Goal: Transaction & Acquisition: Purchase product/service

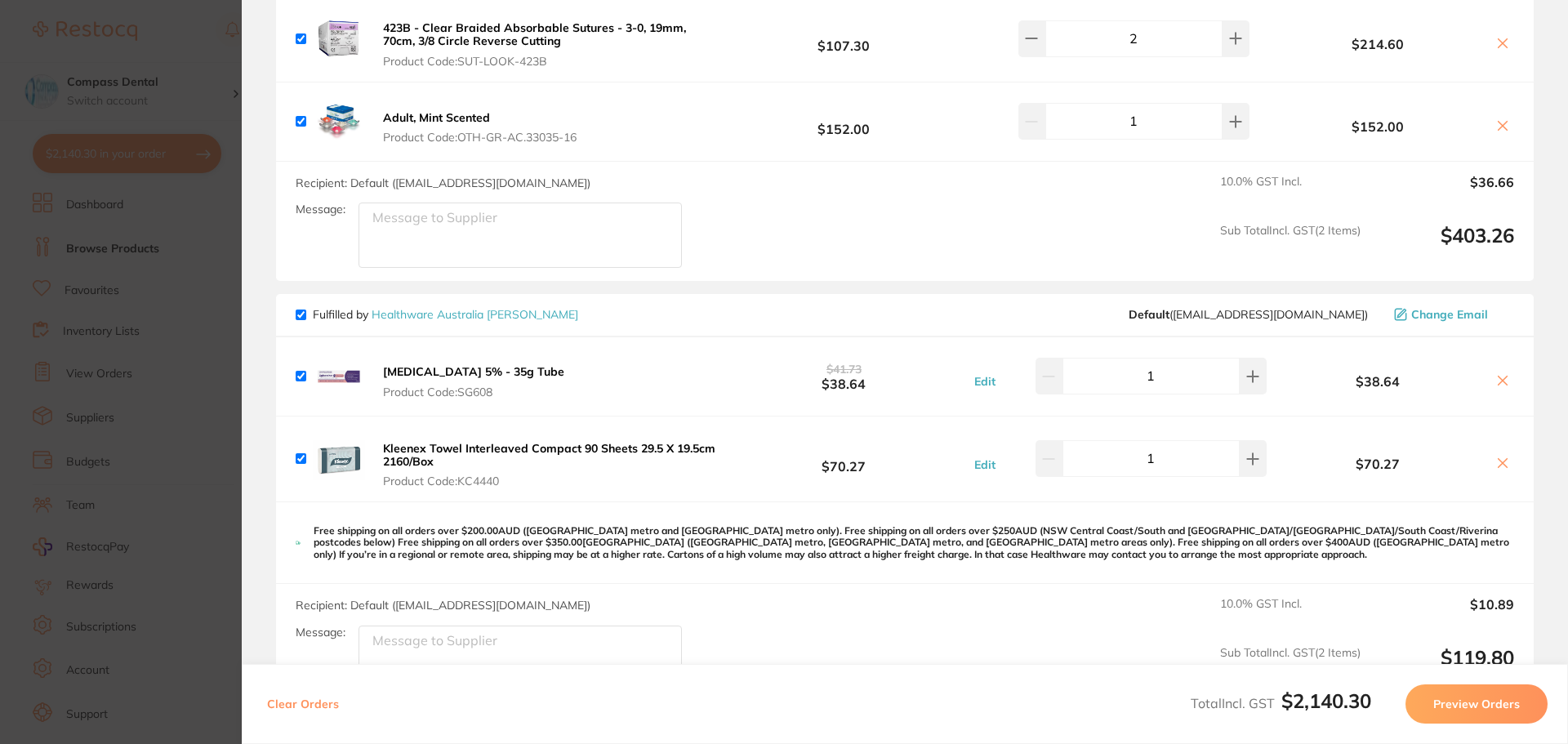
scroll to position [3282, 0]
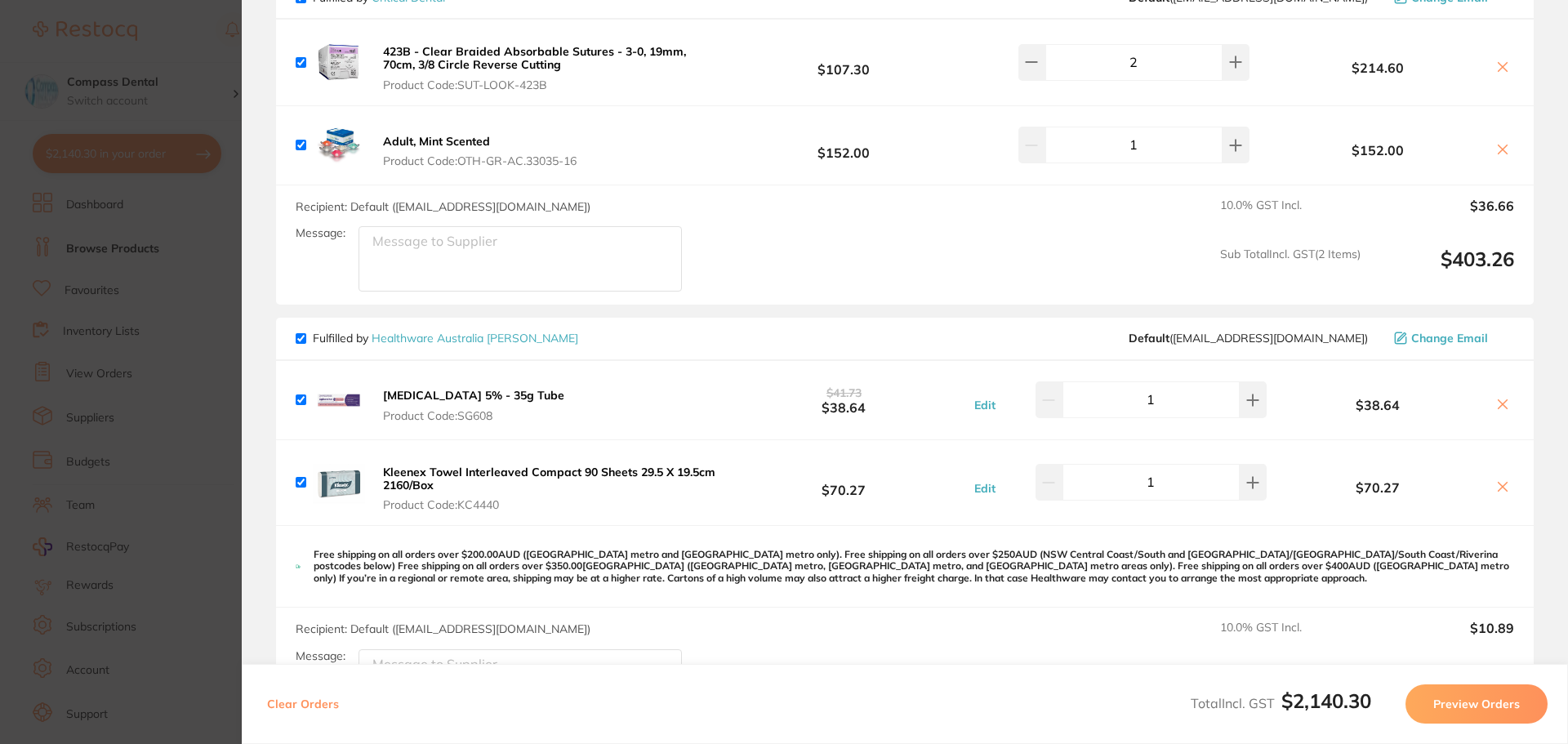
click at [144, 343] on section "Update RRP Set your pre negotiated price for this item. Item Agreed RRP (excl. …" at bounding box center [784, 372] width 1568 height 744
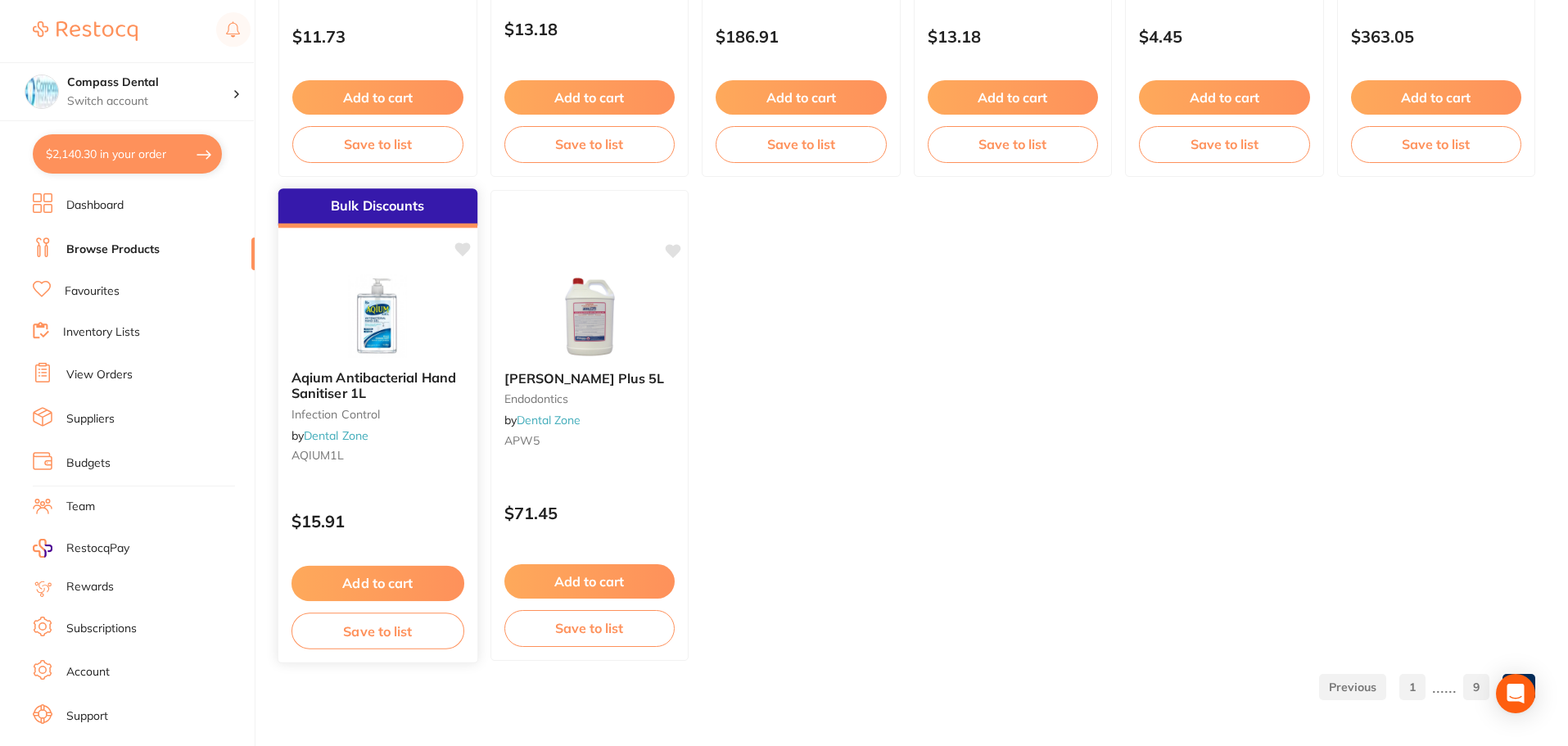
scroll to position [2214, 0]
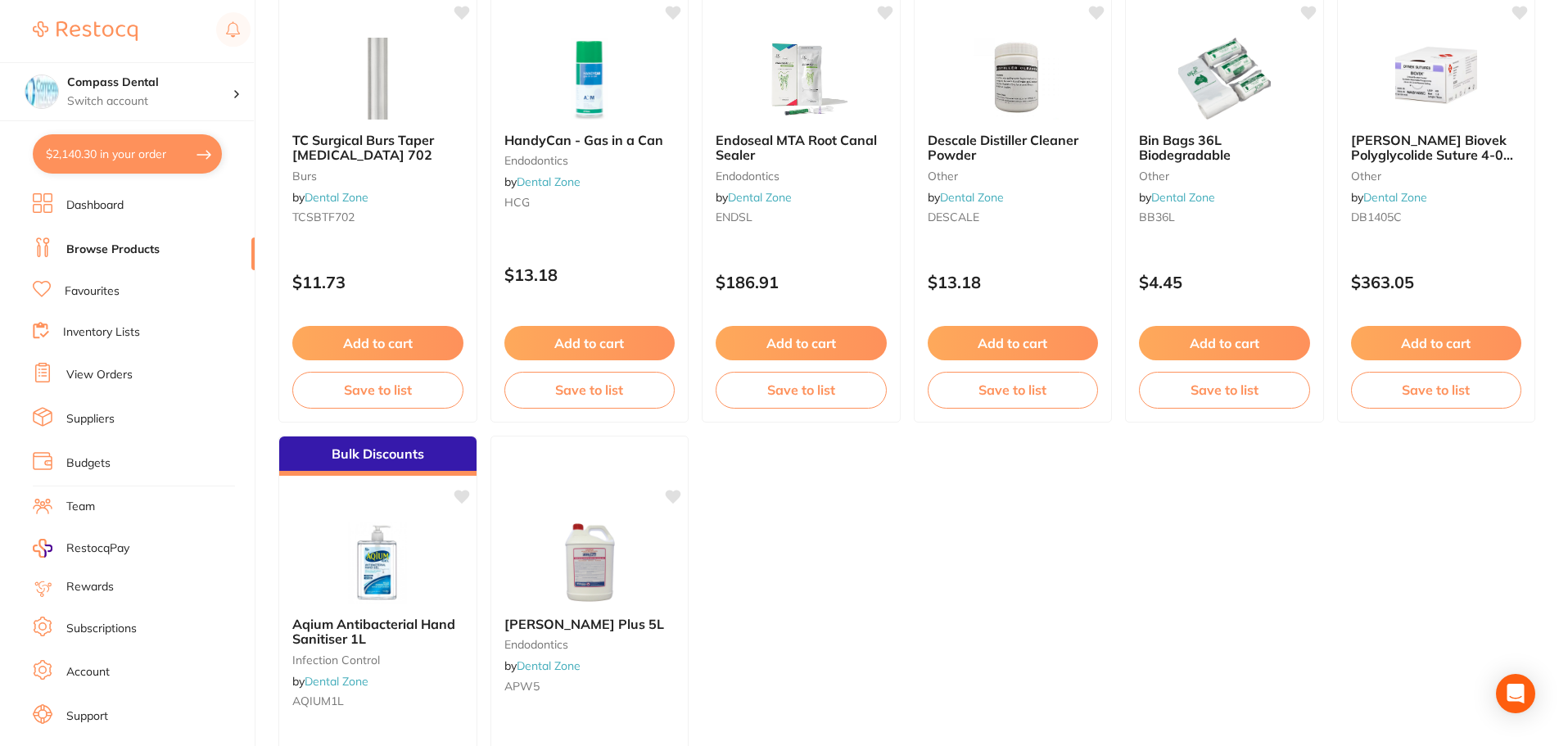
drag, startPoint x: 101, startPoint y: 159, endPoint x: 311, endPoint y: 195, distance: 213.1
click at [107, 157] on button "$2,140.30 in your order" at bounding box center [128, 154] width 189 height 39
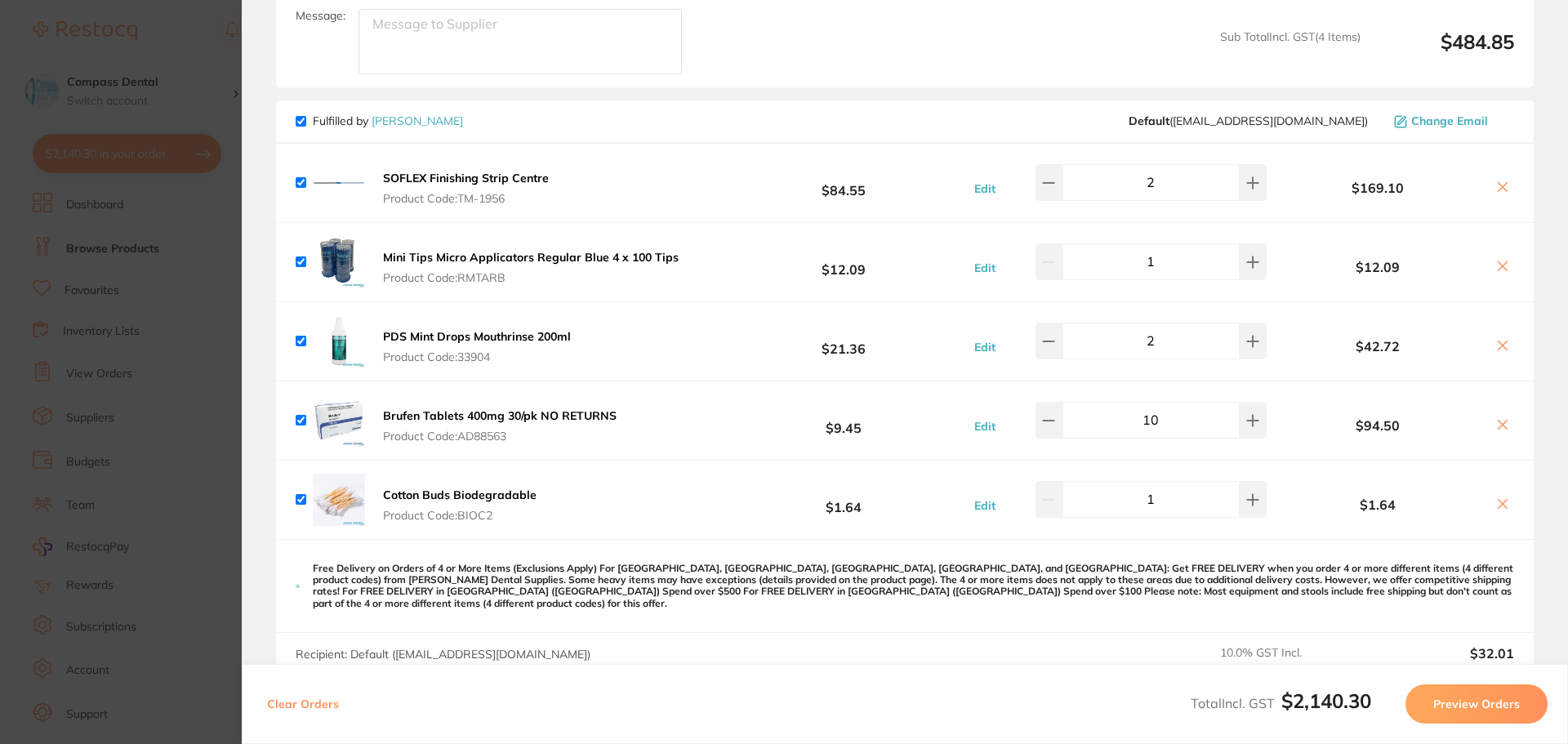
scroll to position [833, 0]
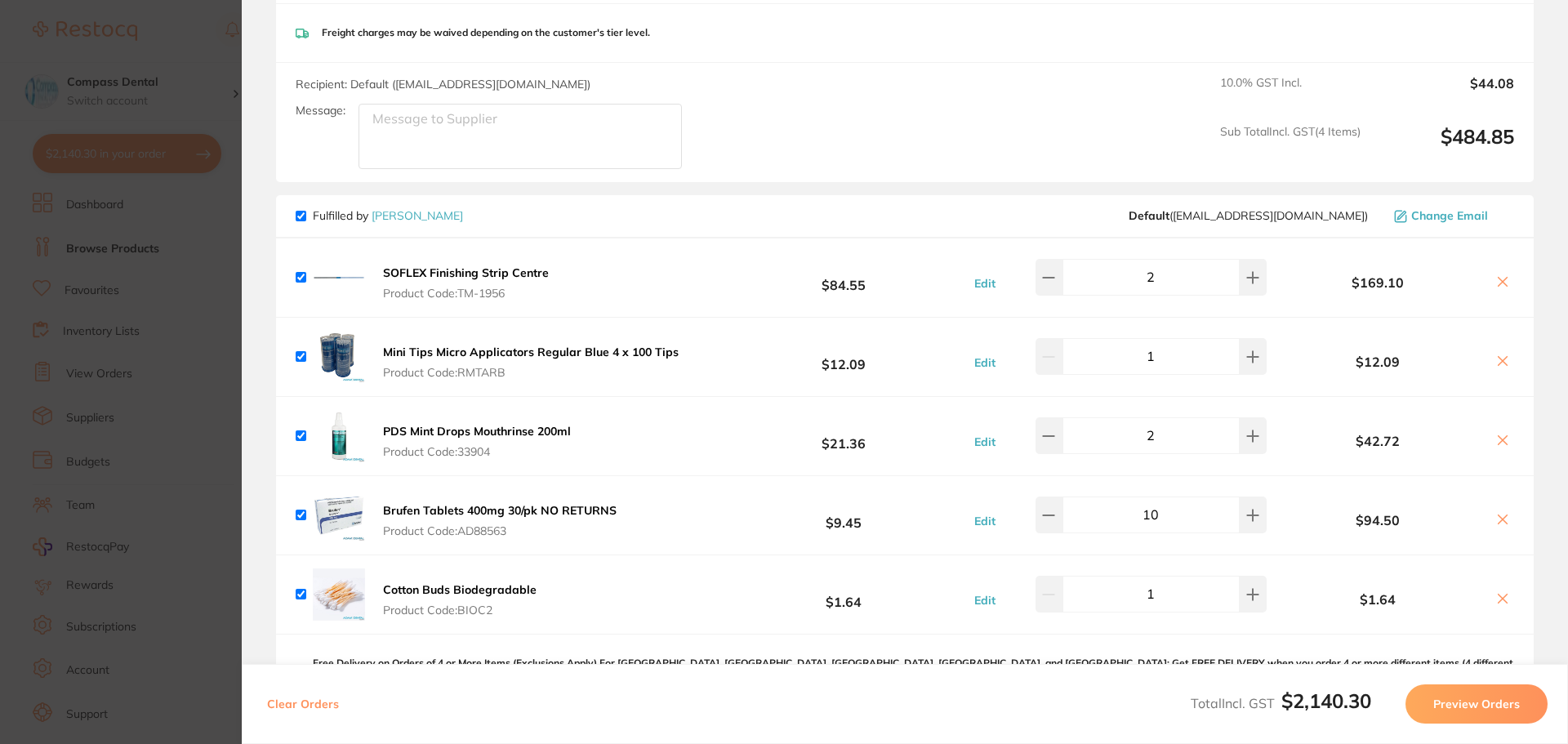
drag, startPoint x: 303, startPoint y: 217, endPoint x: 312, endPoint y: 217, distance: 9.0
click at [303, 217] on input "checkbox" at bounding box center [301, 216] width 11 height 11
checkbox input "false"
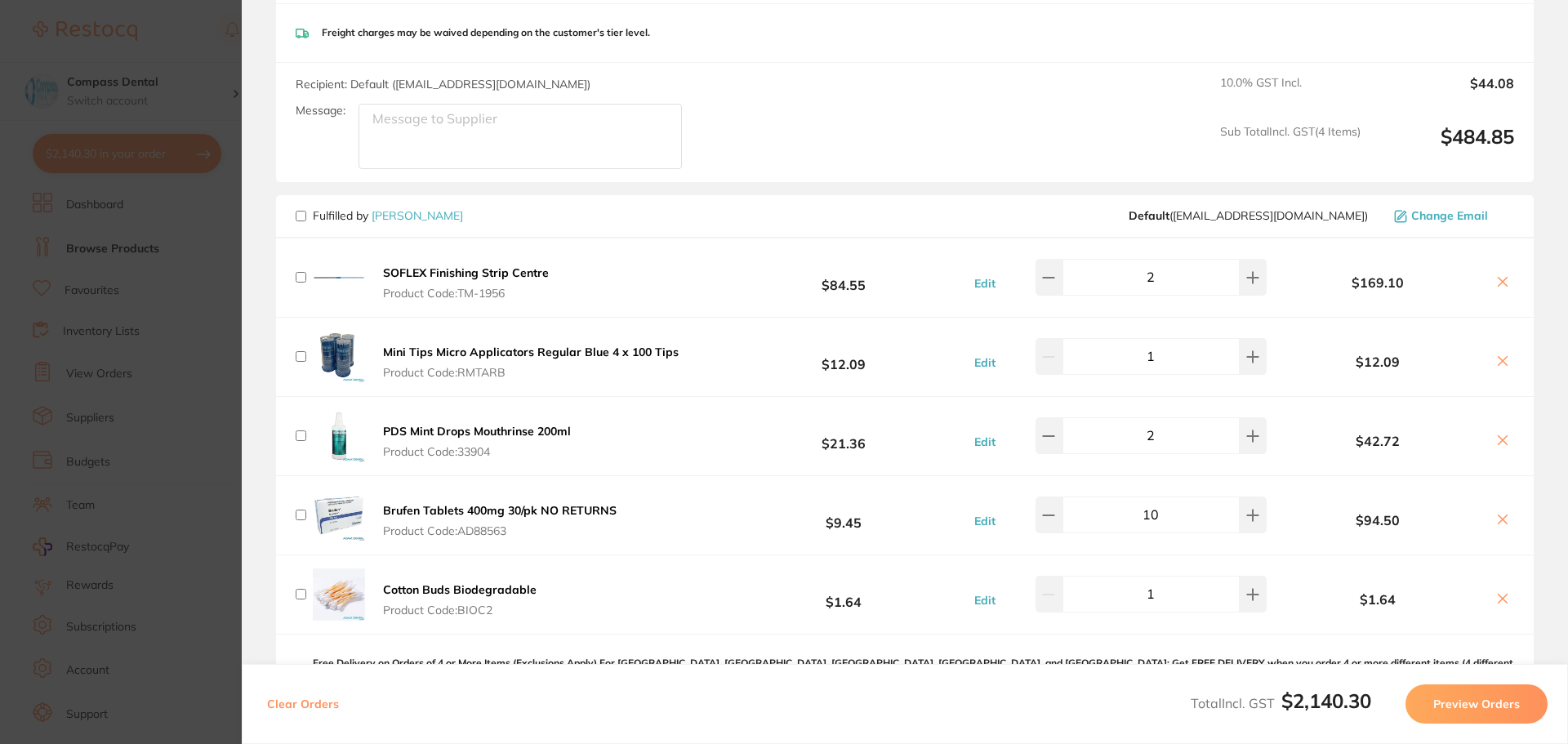
checkbox input "false"
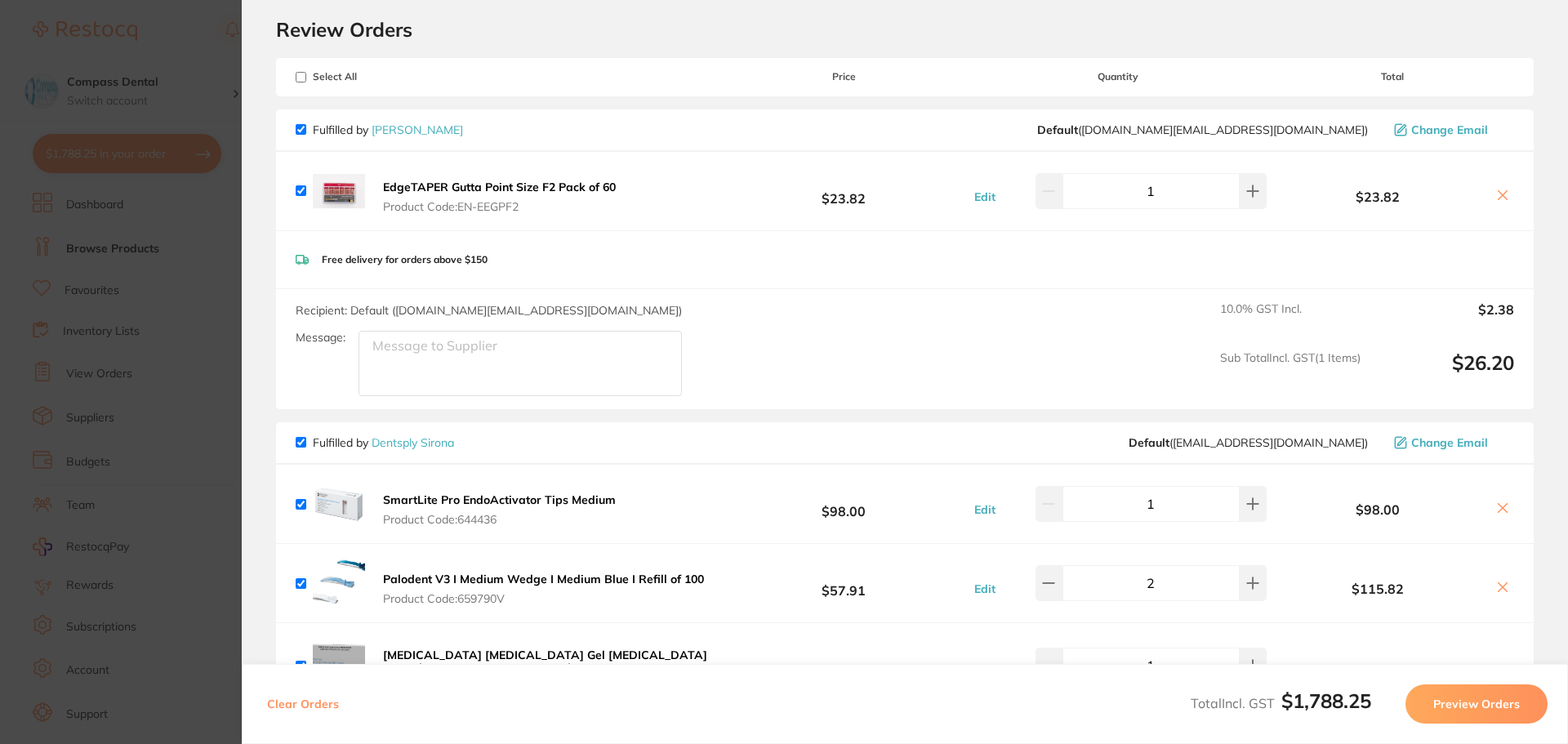
scroll to position [0, 0]
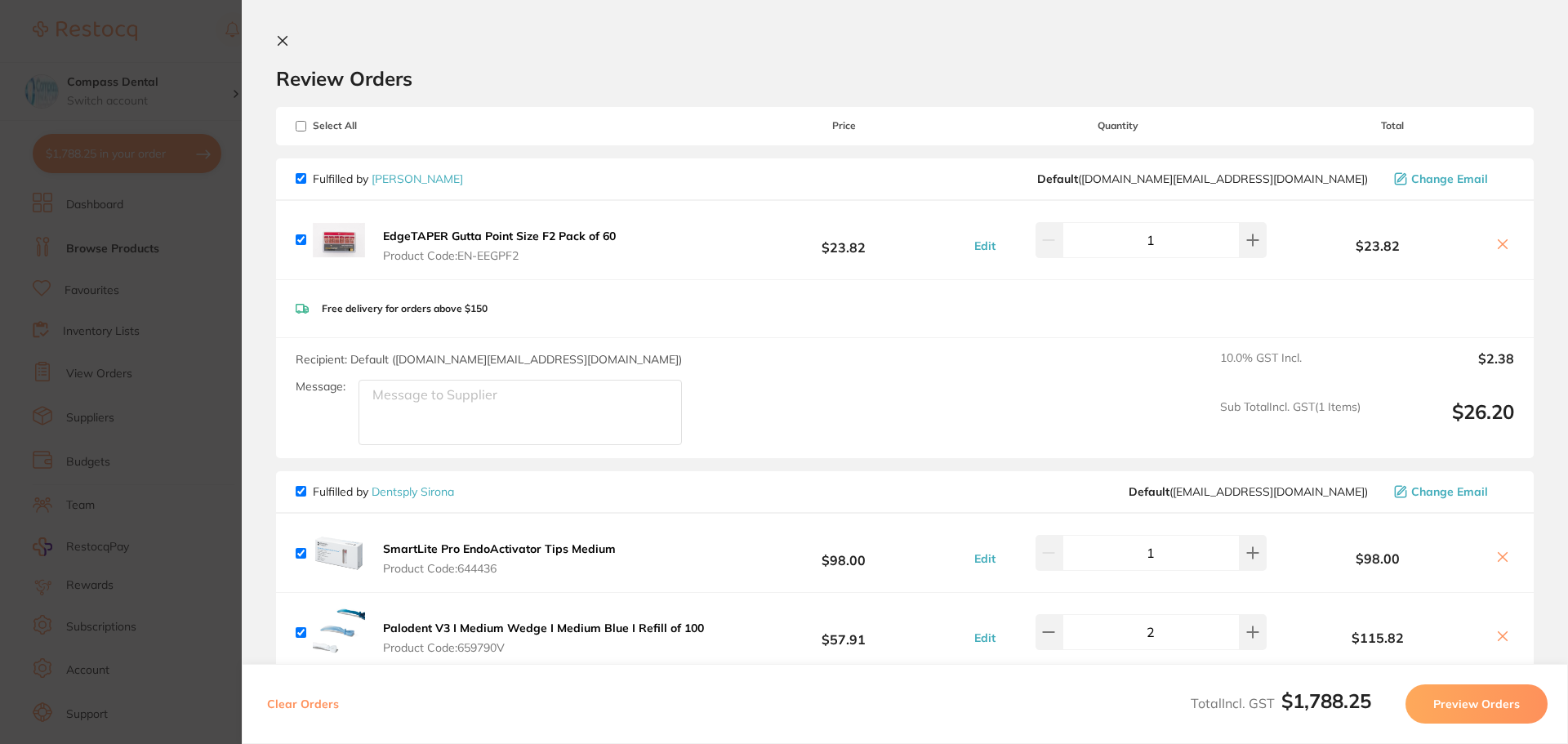
click at [297, 177] on input "checkbox" at bounding box center [301, 178] width 11 height 11
checkbox input "false"
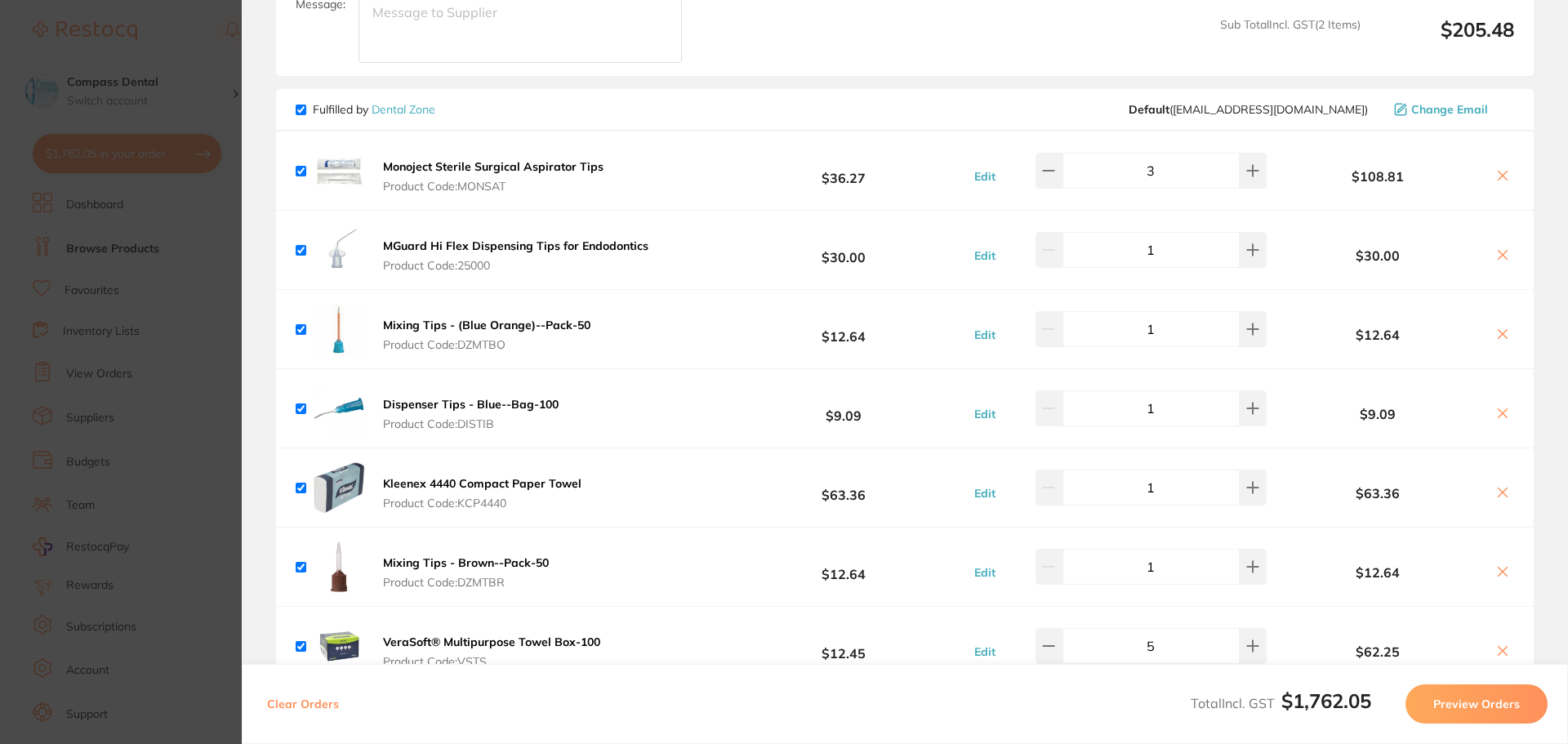
scroll to position [2367, 0]
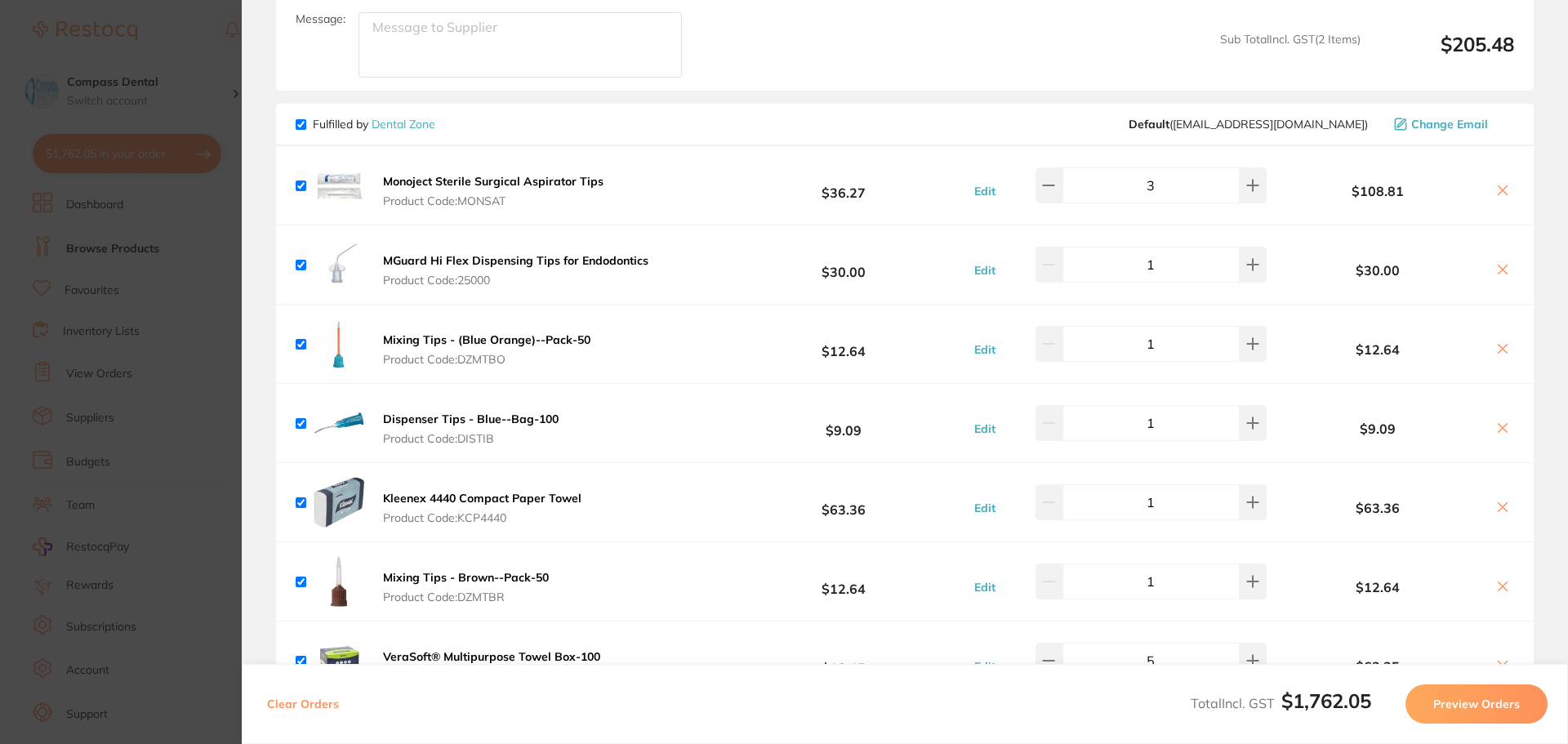
click at [474, 332] on b "Mixing Tips - (Blue Orange)--Pack-50" at bounding box center [487, 339] width 208 height 14
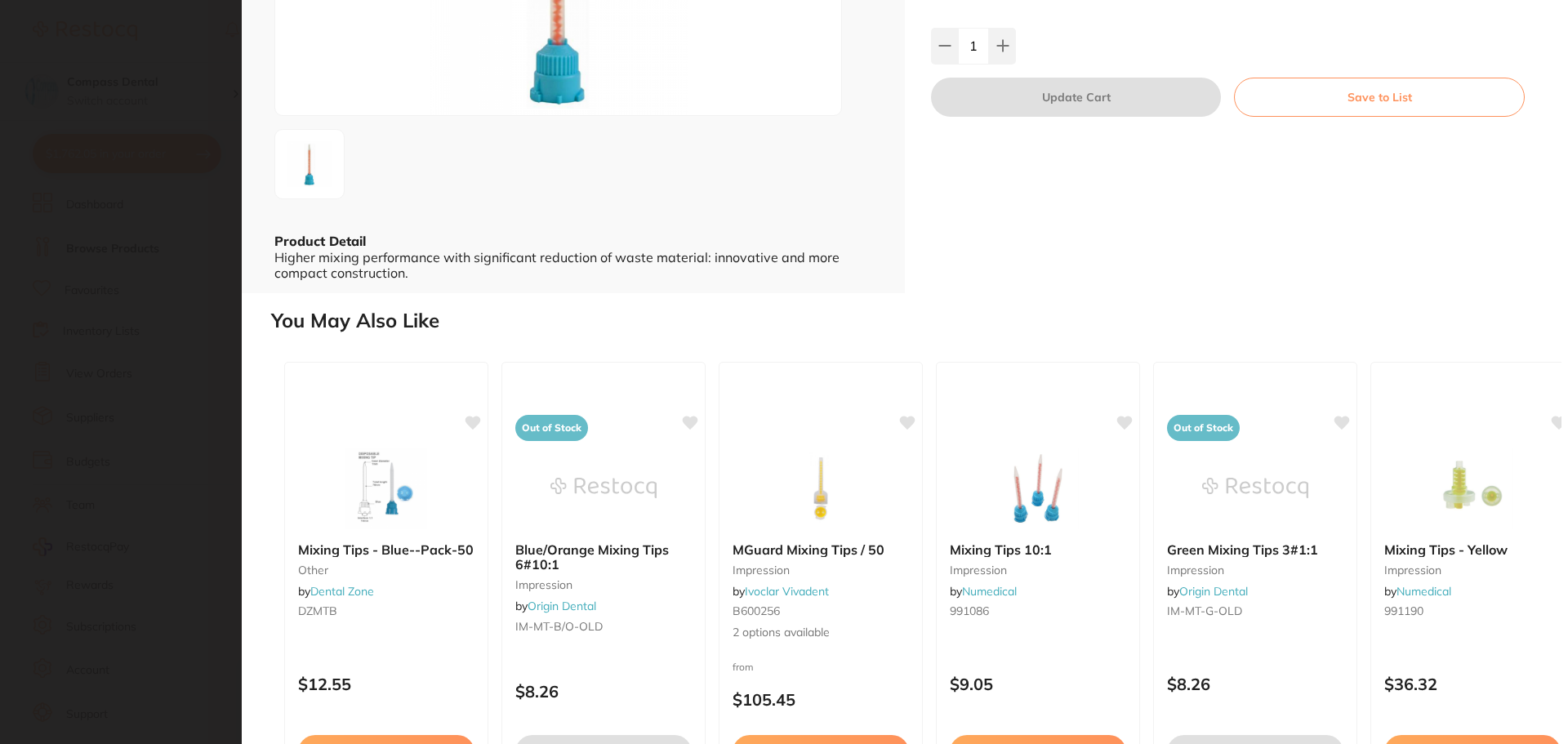
scroll to position [0, 0]
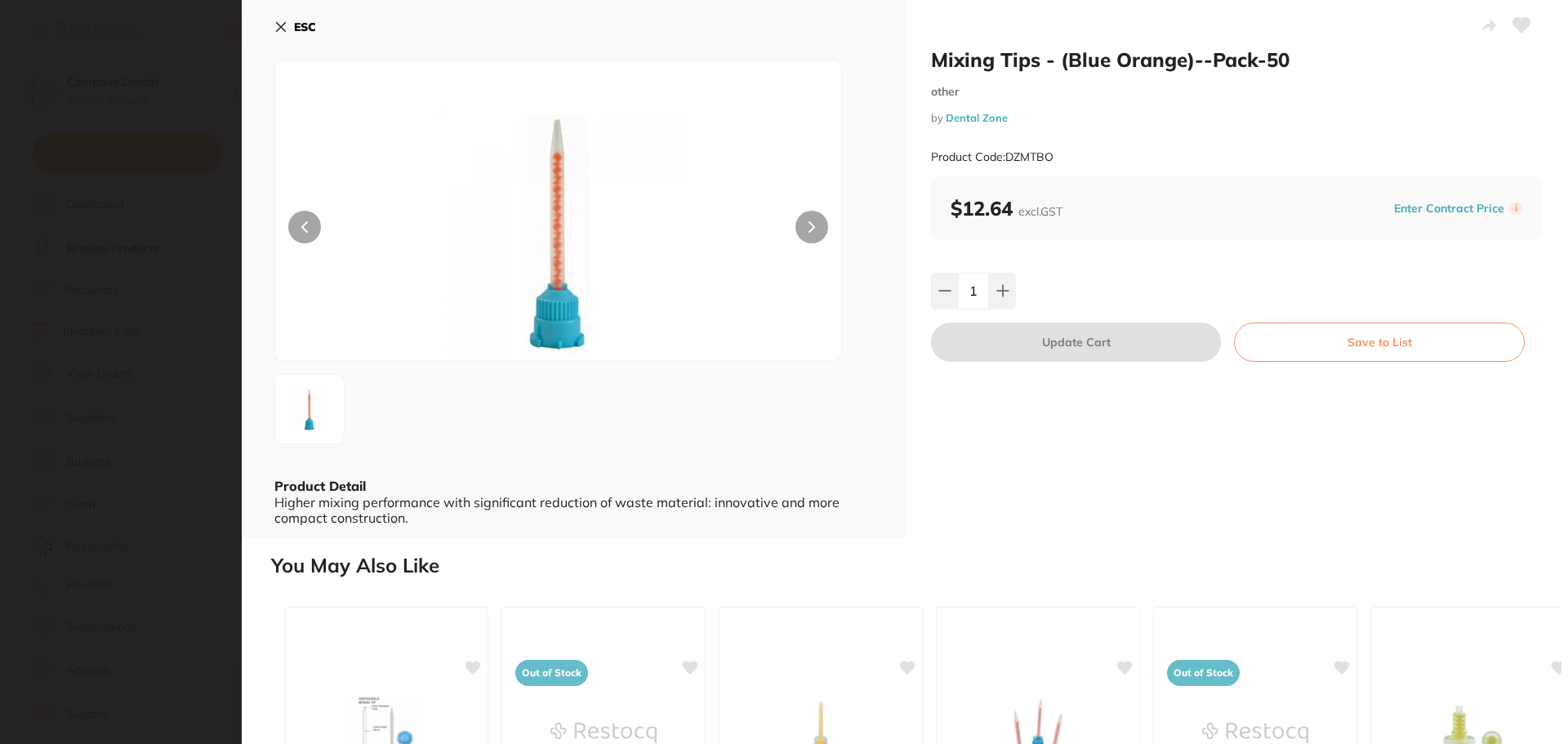
click at [962, 115] on link "Dental Zone" at bounding box center [977, 118] width 62 height 13
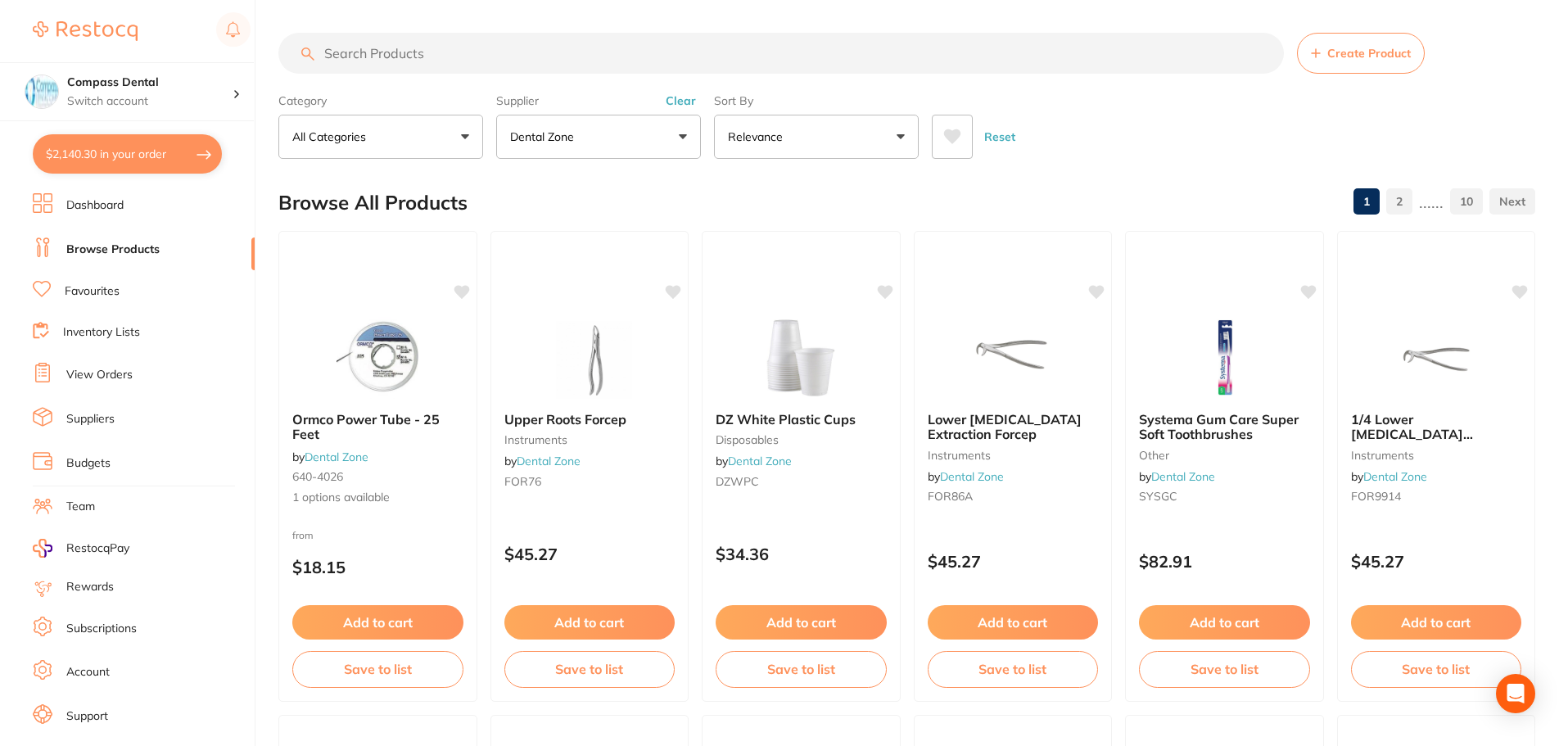
click at [426, 51] on input "search" at bounding box center [781, 54] width 1005 height 41
type input "mixing tip"
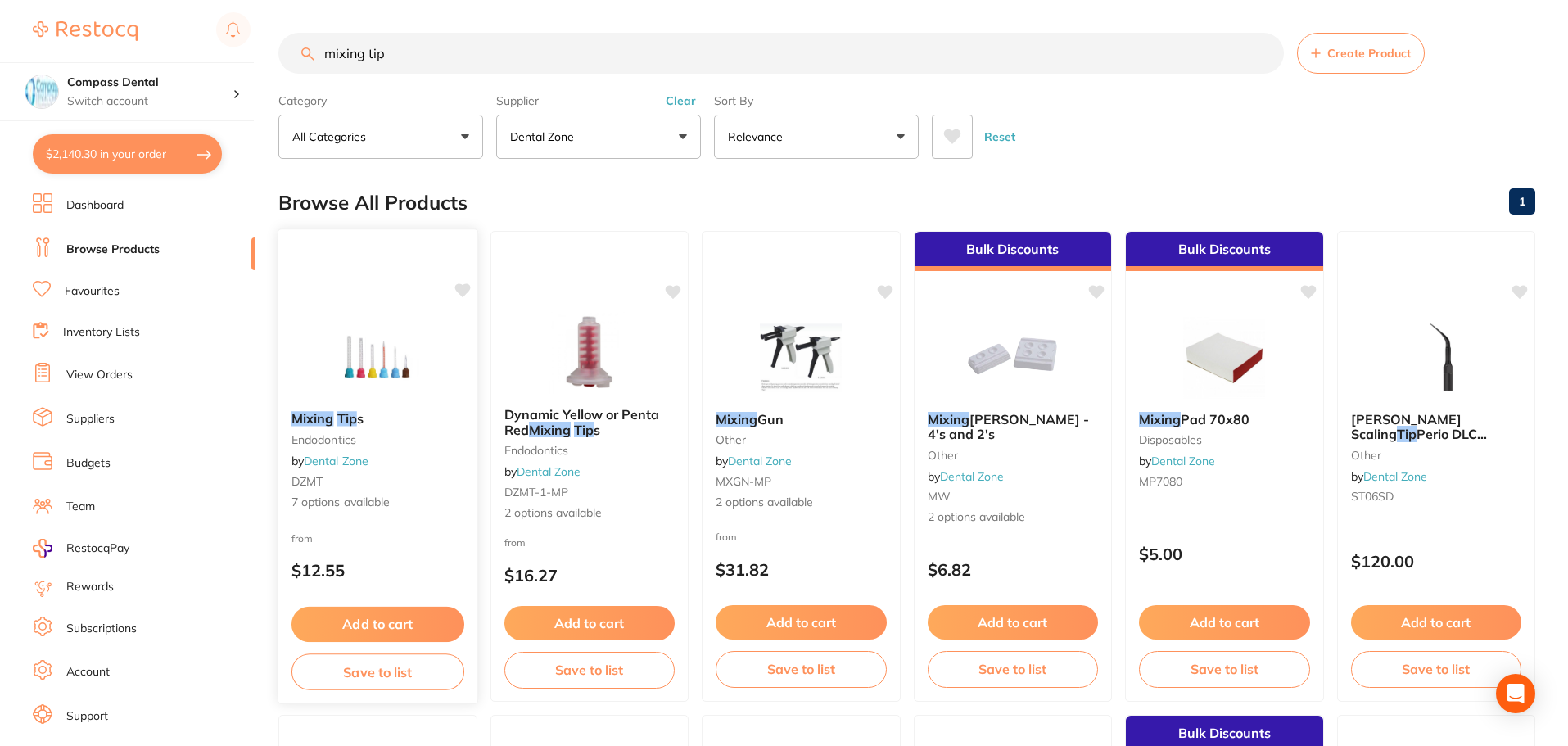
click at [389, 361] on img at bounding box center [378, 356] width 107 height 83
click at [355, 365] on img at bounding box center [378, 356] width 107 height 83
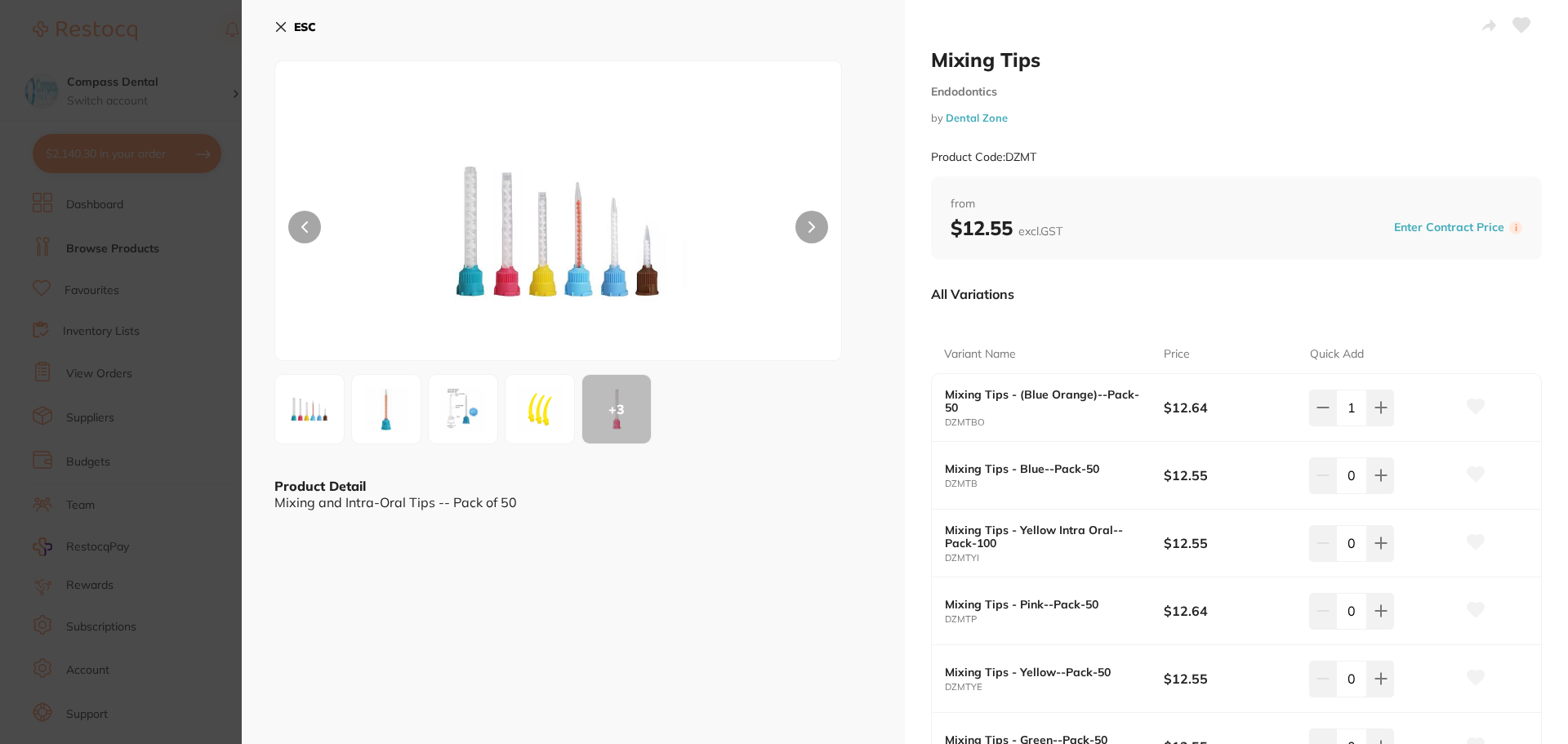
click at [804, 225] on button at bounding box center [811, 226] width 33 height 33
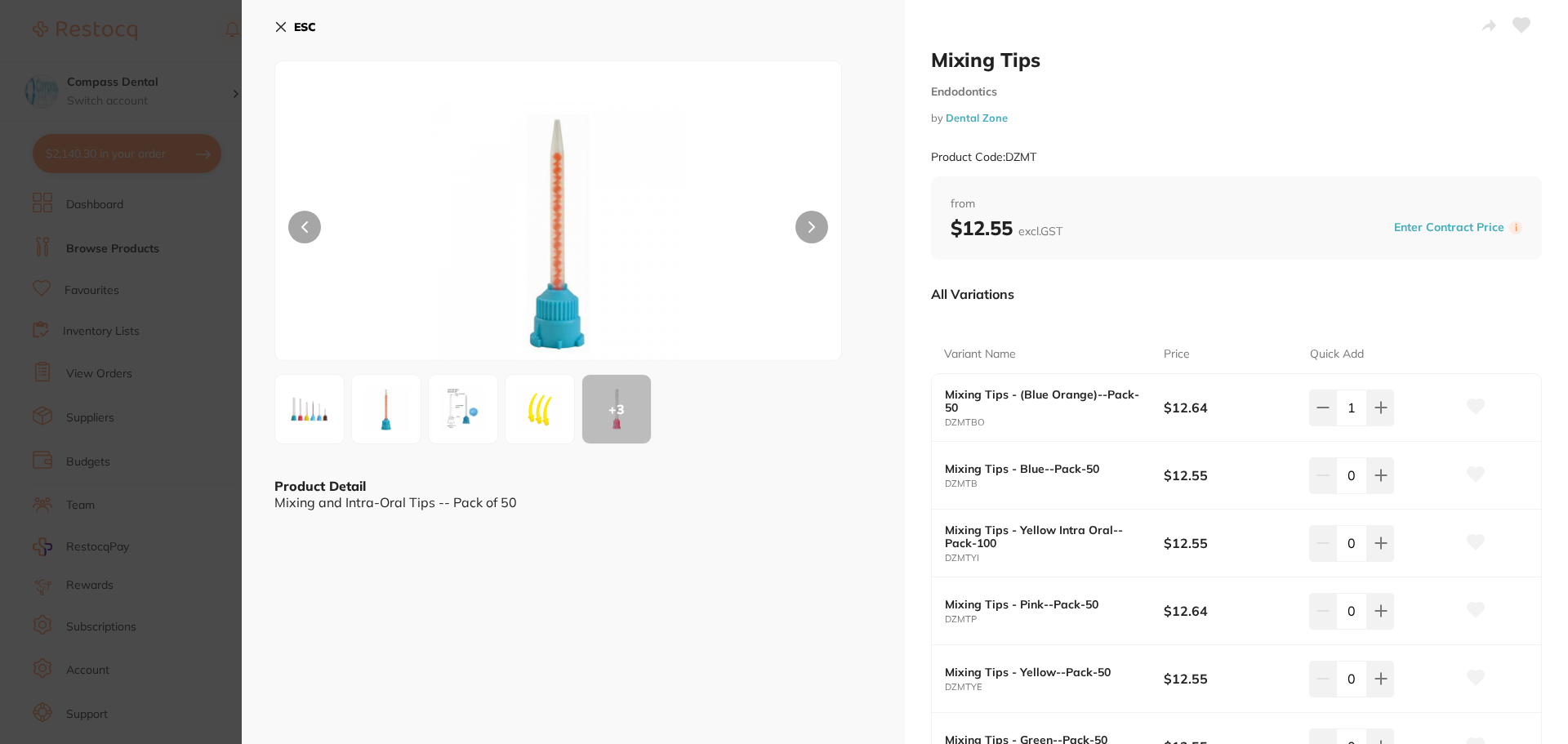
click at [804, 225] on button at bounding box center [811, 226] width 33 height 33
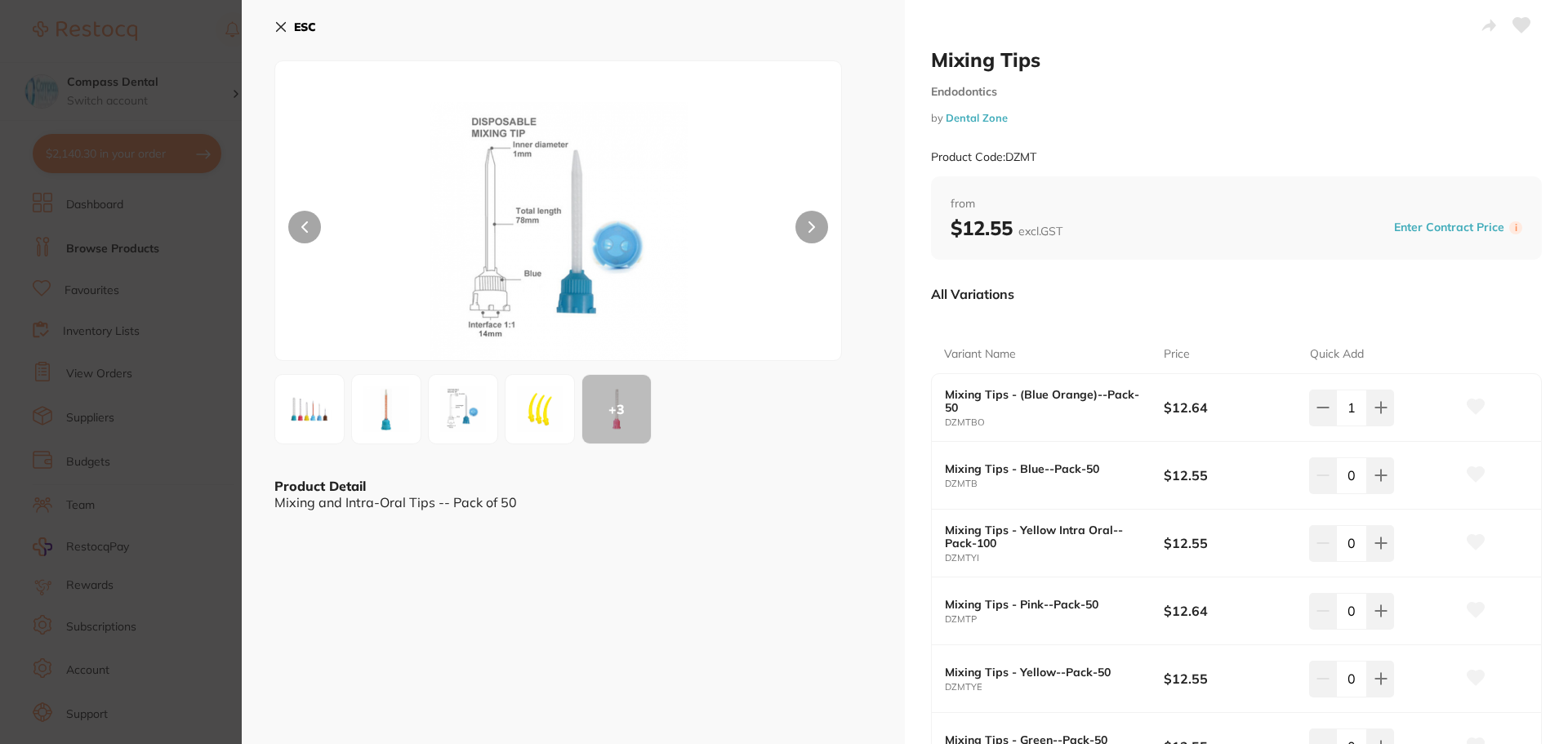
click at [804, 225] on button at bounding box center [811, 226] width 33 height 33
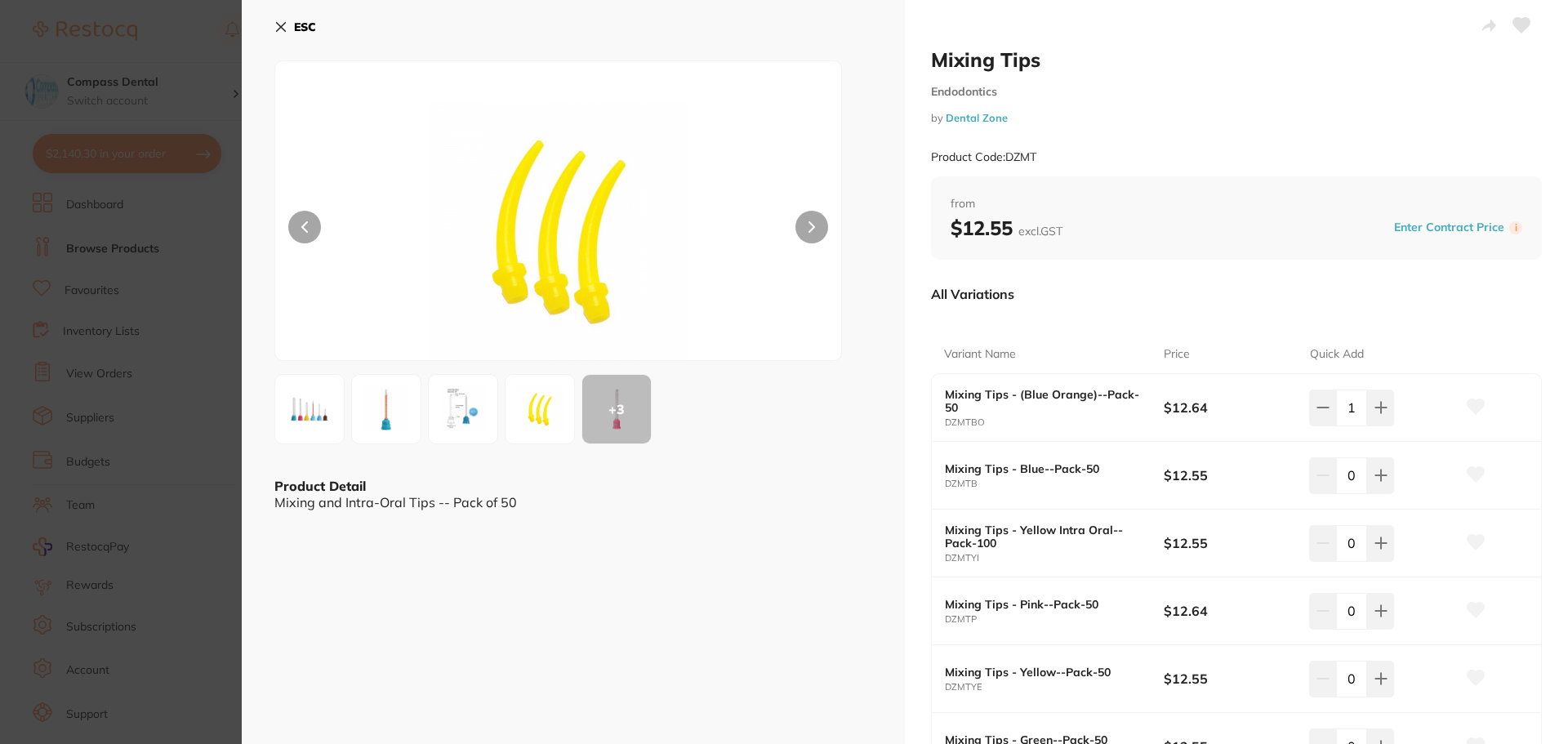
click at [804, 225] on button at bounding box center [811, 226] width 33 height 33
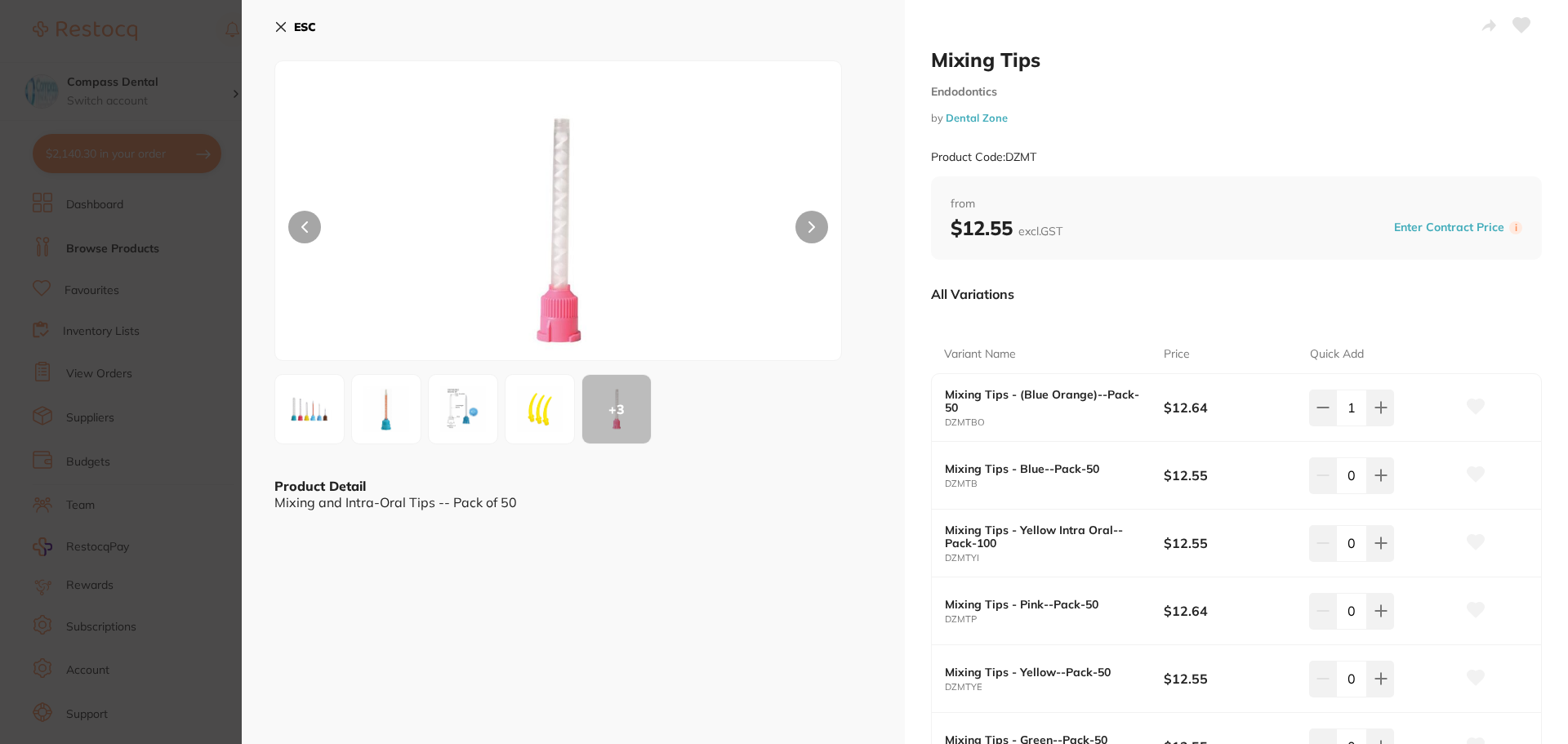
click at [804, 225] on button at bounding box center [811, 226] width 33 height 33
click at [820, 233] on button at bounding box center [811, 226] width 33 height 33
click at [280, 23] on icon at bounding box center [281, 27] width 13 height 13
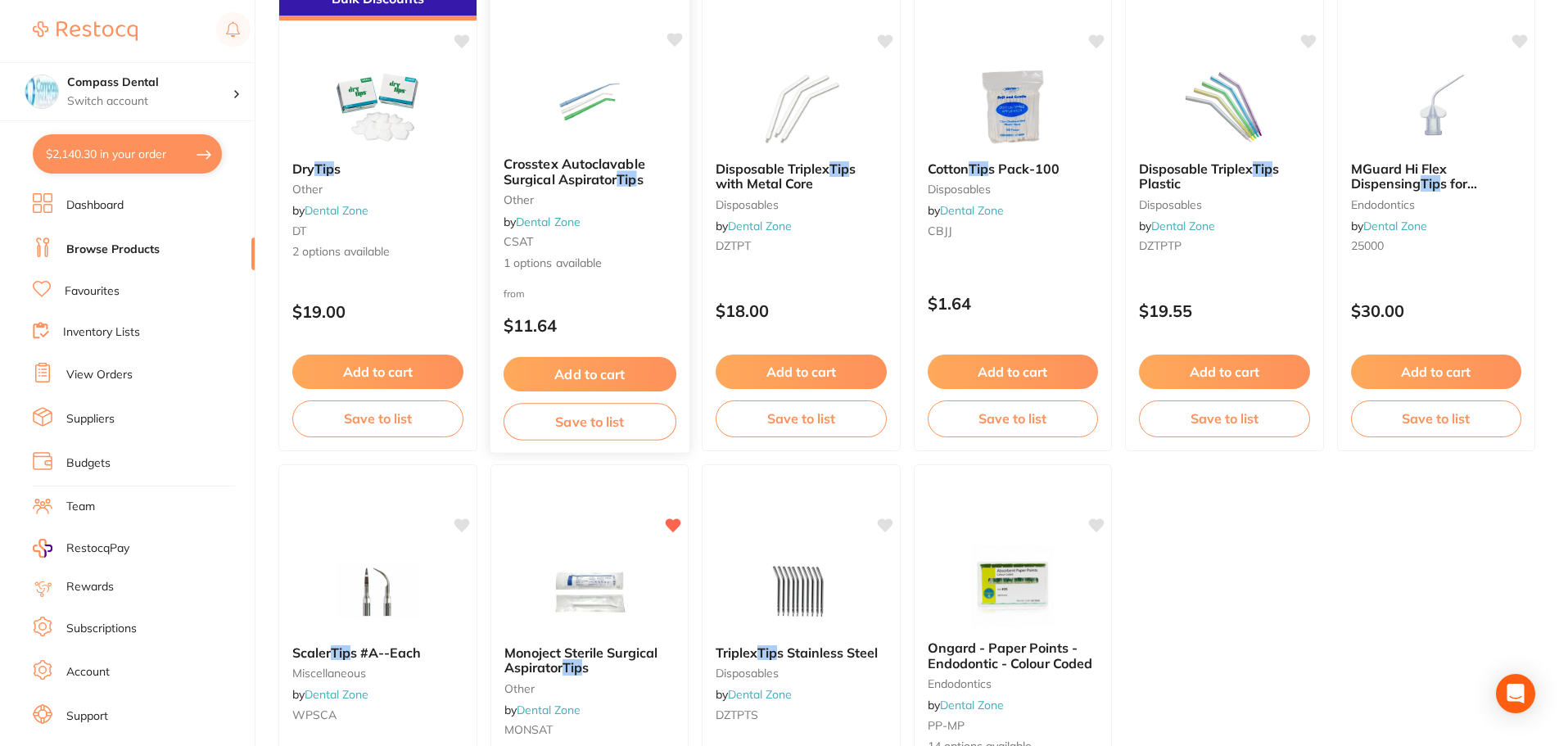
scroll to position [2296, 0]
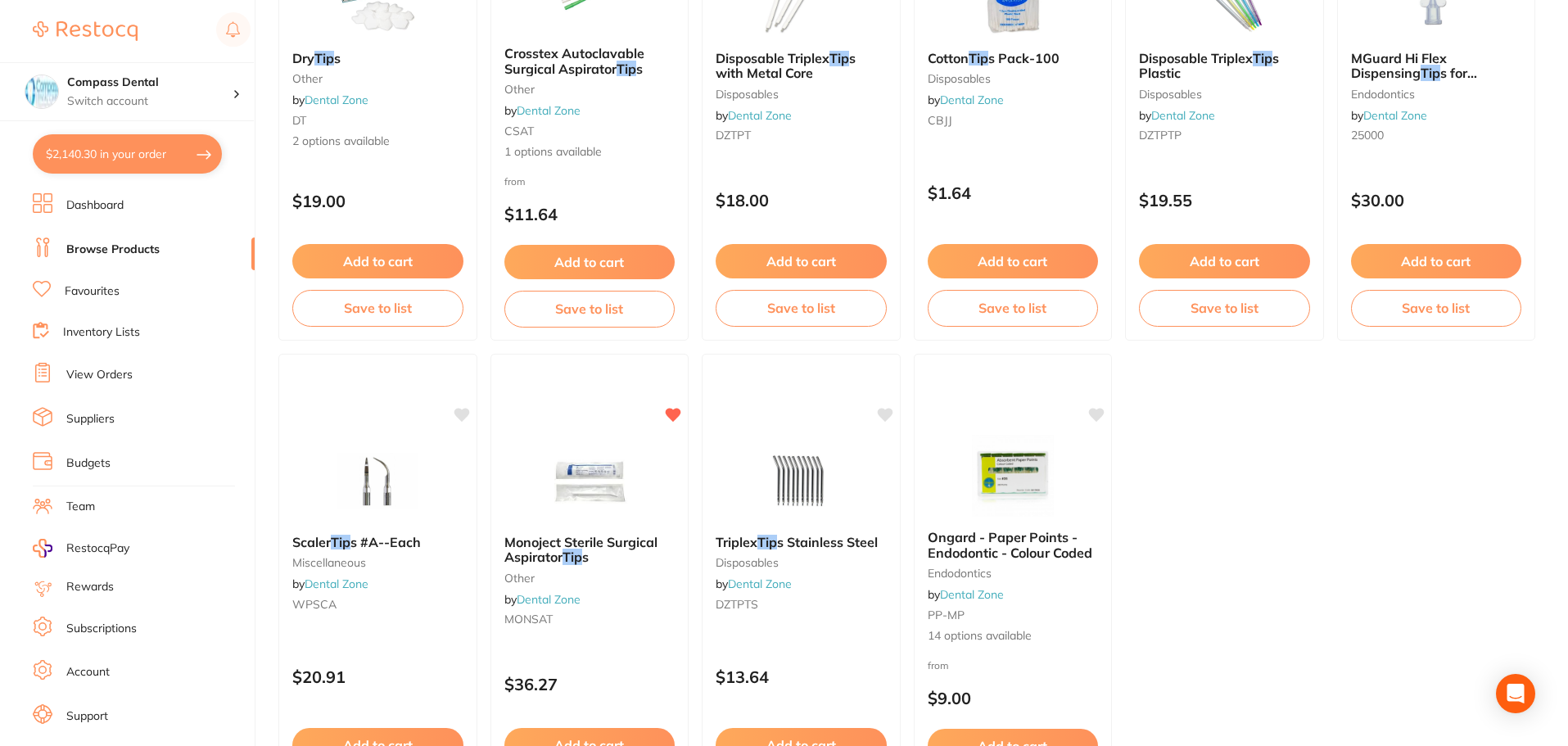
click at [80, 147] on button "$2,140.30 in your order" at bounding box center [128, 154] width 189 height 39
checkbox input "true"
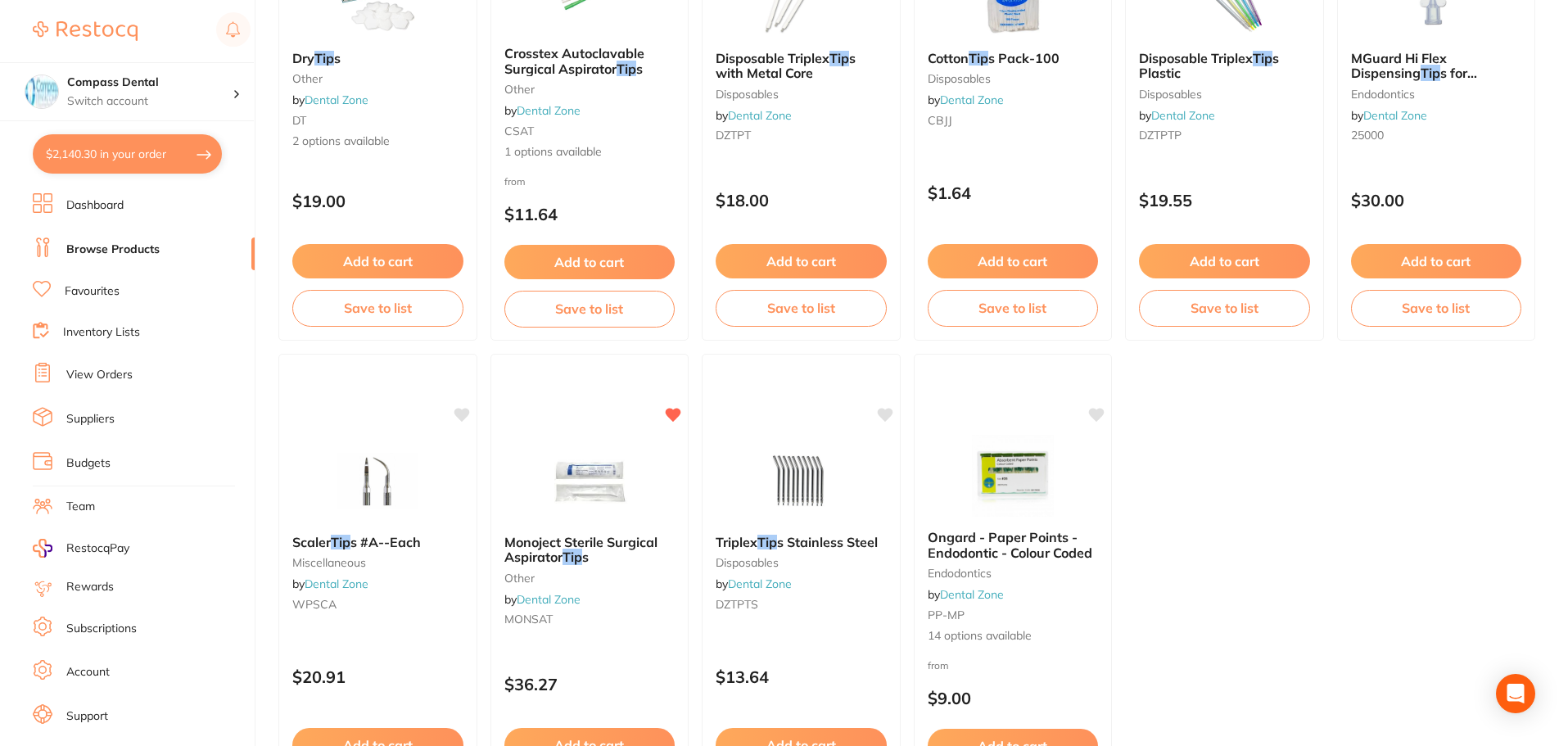
checkbox input "true"
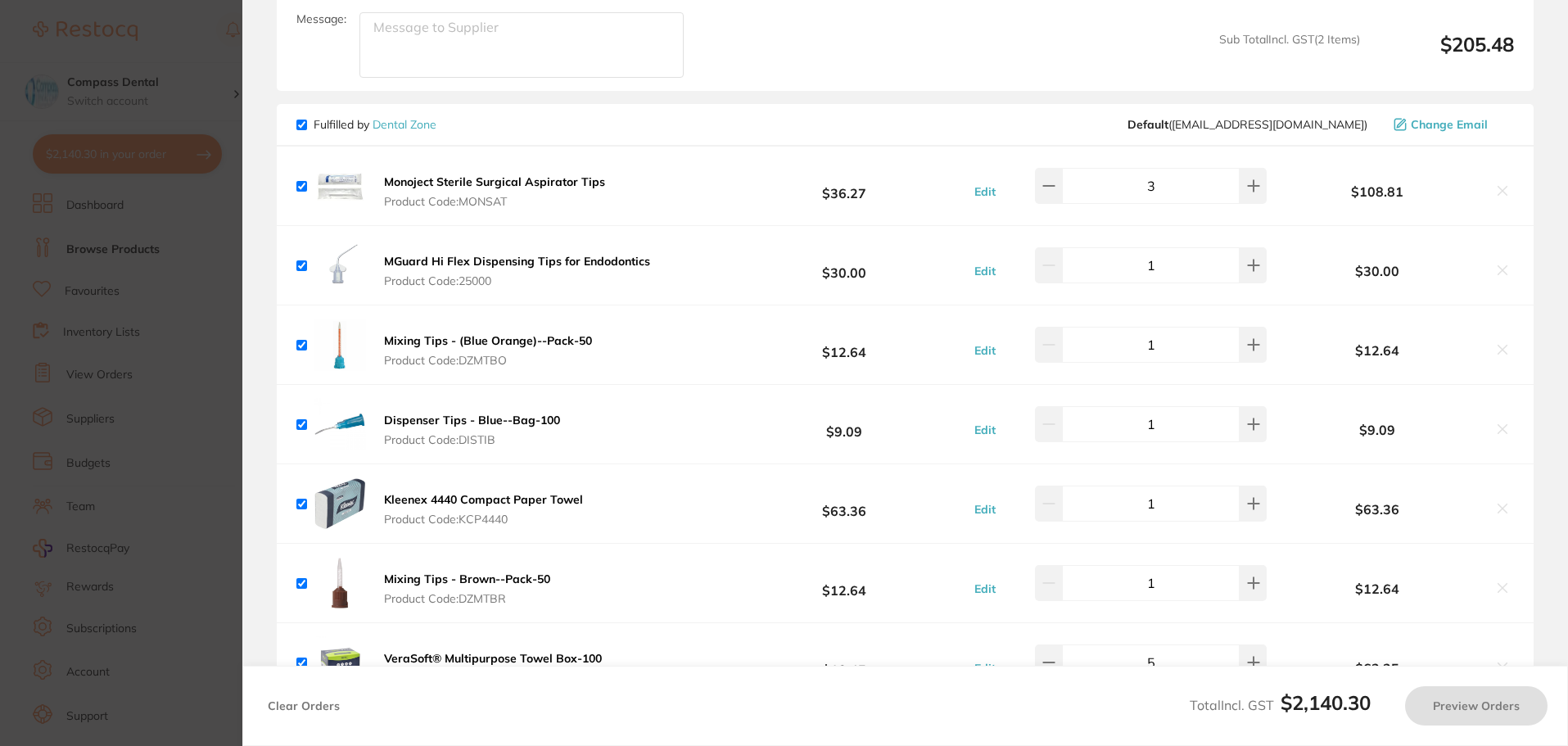
scroll to position [0, 0]
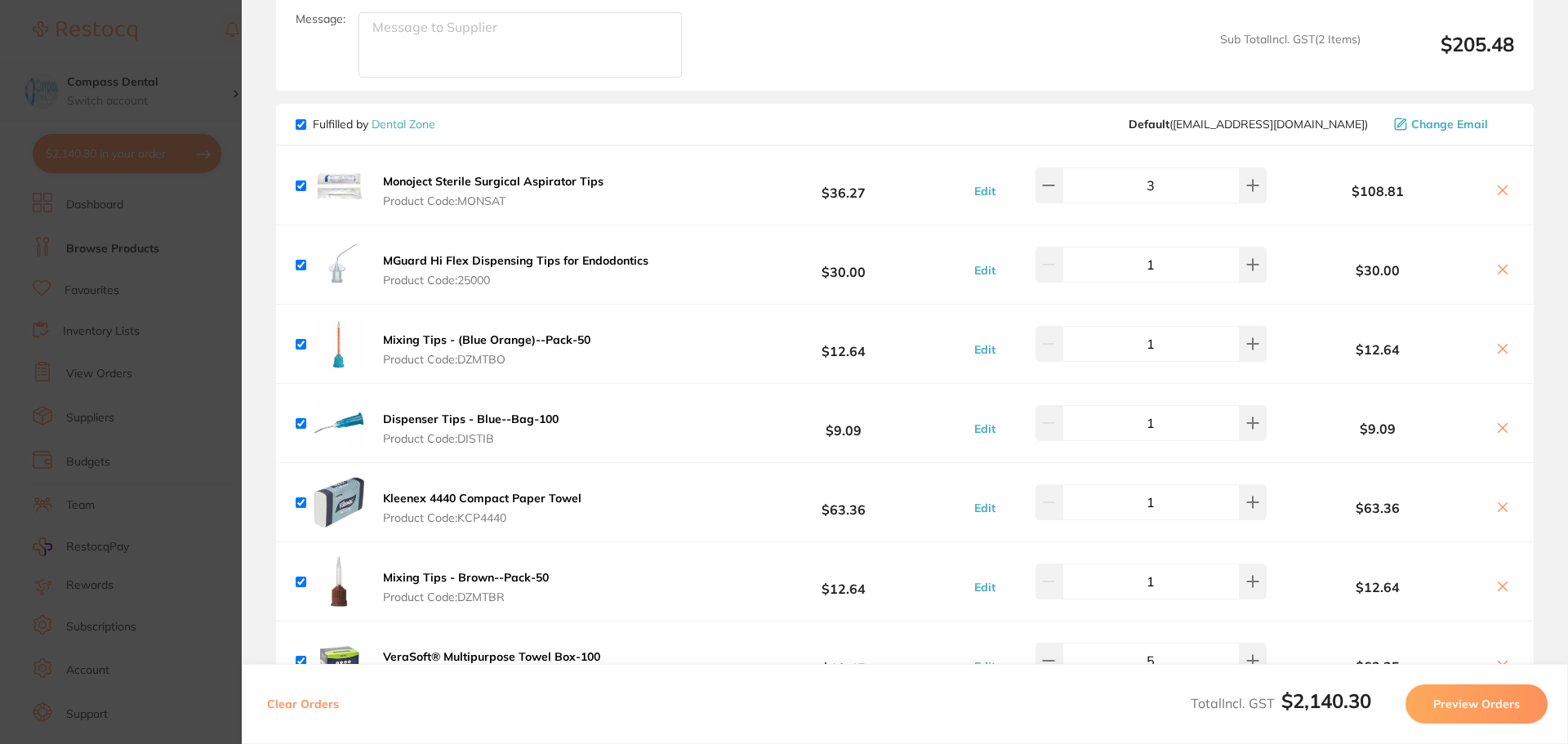
click at [417, 117] on link "Dental Zone" at bounding box center [403, 124] width 63 height 14
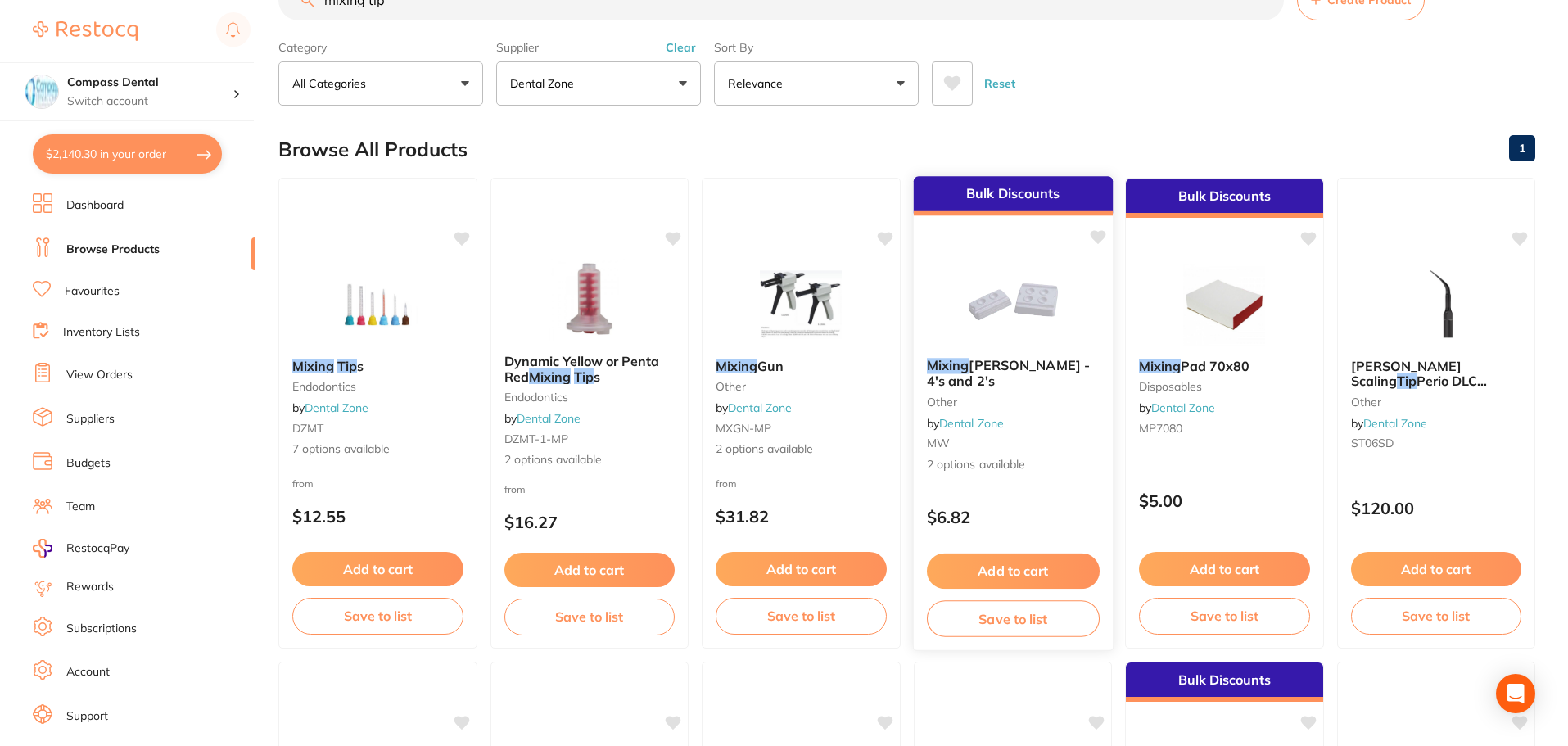
scroll to position [82, 0]
